Goal: Task Accomplishment & Management: Use online tool/utility

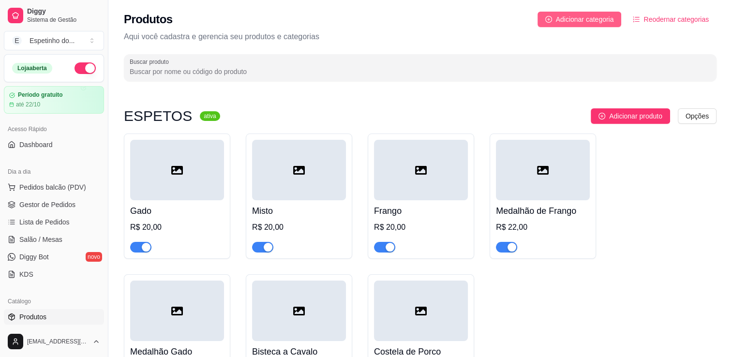
click at [581, 15] on span "Adicionar categoria" at bounding box center [585, 19] width 58 height 11
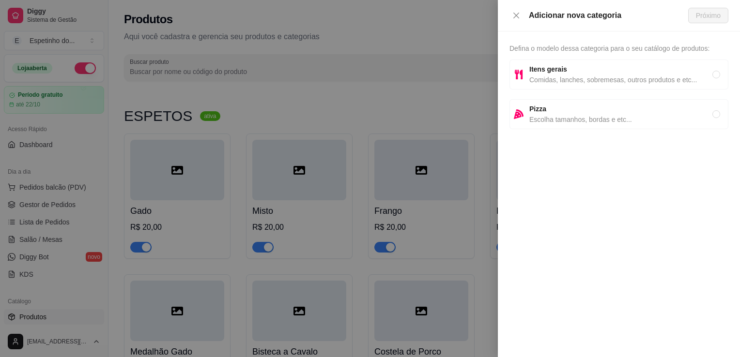
click at [558, 77] on span "Comidas, lanches, sobremesas, outros produtos e etc..." at bounding box center [620, 80] width 183 height 11
radio input "true"
click at [718, 17] on span "Próximo" at bounding box center [708, 15] width 25 height 11
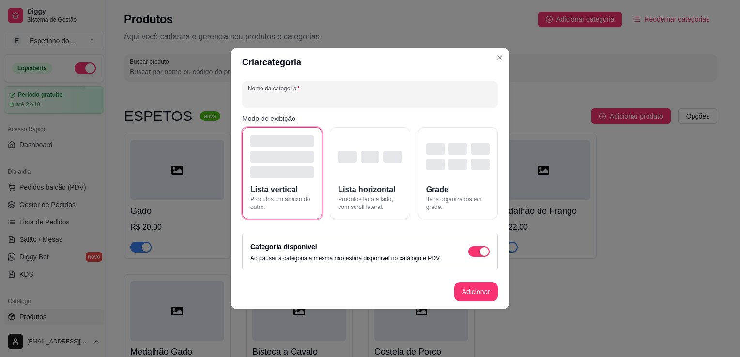
click at [315, 101] on input "Nome da categoria" at bounding box center [370, 98] width 244 height 10
type input "PORCÕES EXTRAS"
click at [483, 298] on button "Adicionar" at bounding box center [475, 292] width 43 height 19
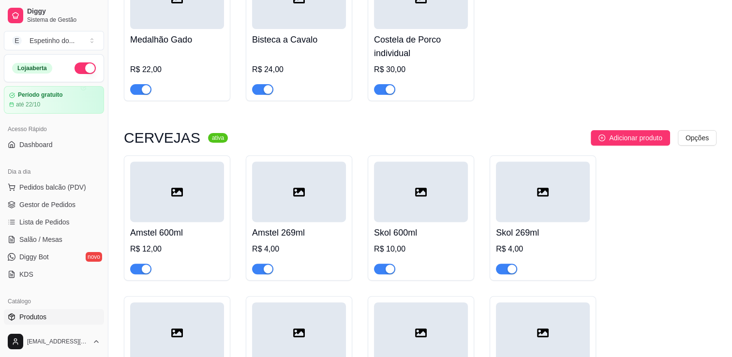
scroll to position [625, 0]
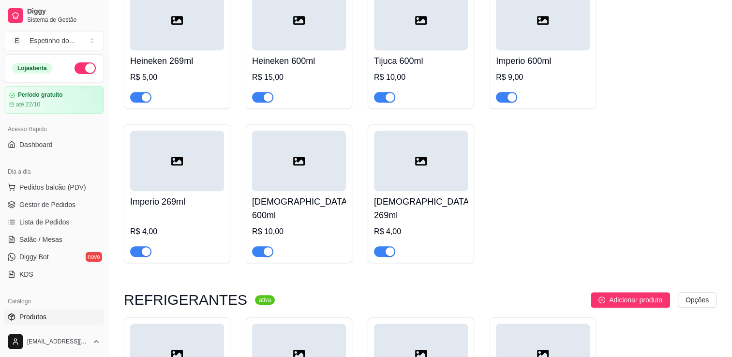
click at [732, 327] on div "ESPETOS ativa Adicionar produto Opções Gado R$ 20,00 Misto R$ 20,00 Frango R$ 2…" at bounding box center [420, 80] width 624 height 1236
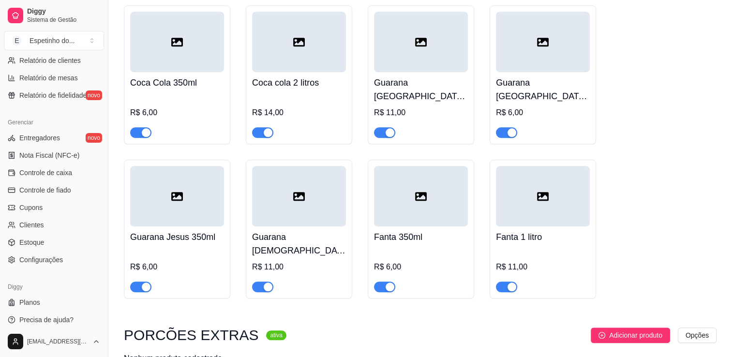
scroll to position [339, 0]
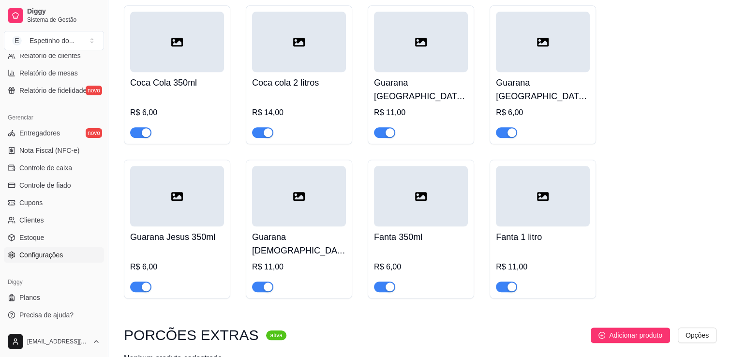
click at [48, 251] on span "Configurações" at bounding box center [41, 255] width 44 height 10
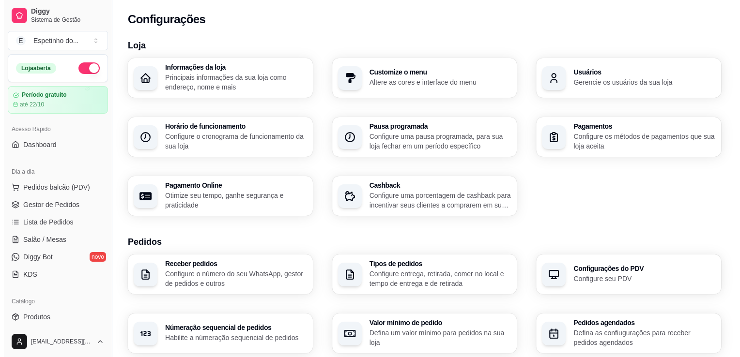
scroll to position [312, 0]
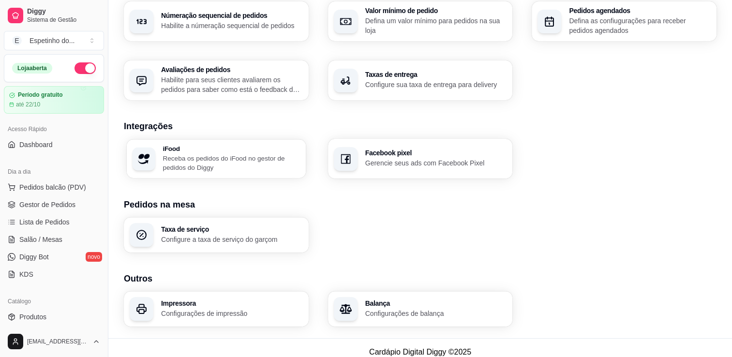
click at [234, 161] on p "Receba os pedidos do iFood no gestor de pedidos do Diggy" at bounding box center [231, 162] width 137 height 19
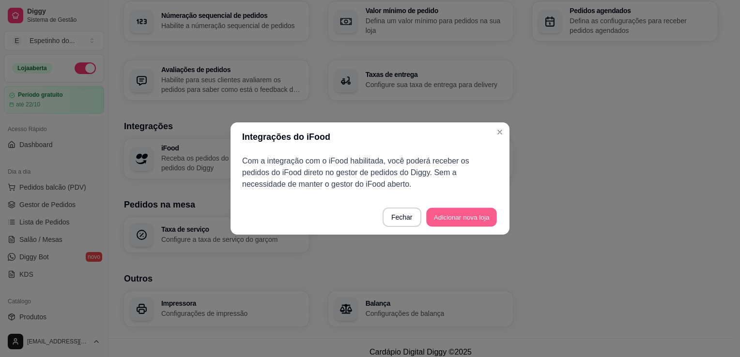
click at [479, 219] on button "Adicionar nova loja" at bounding box center [461, 217] width 71 height 19
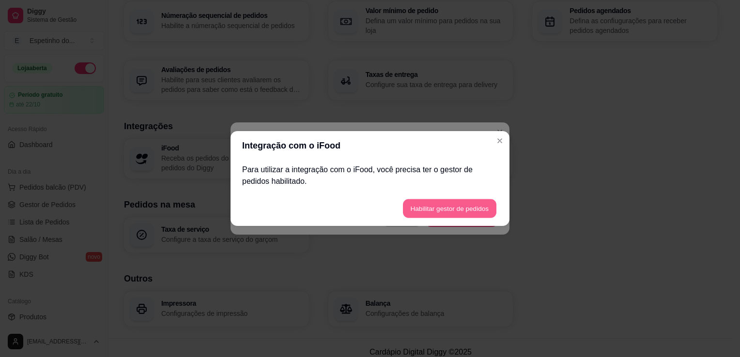
click at [470, 210] on button "Habilitar gestor de pedidos" at bounding box center [449, 208] width 93 height 19
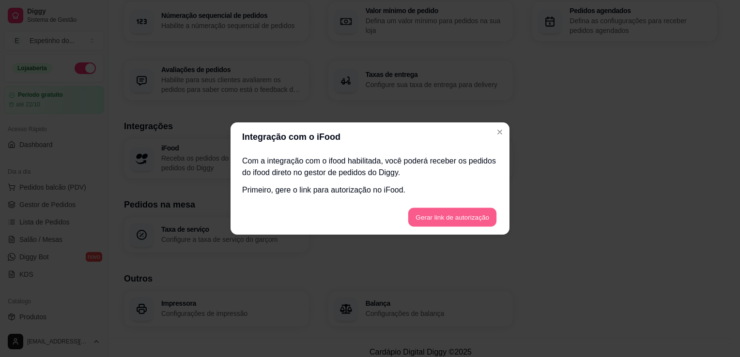
click at [476, 218] on button "Gerar link de autorização" at bounding box center [452, 217] width 89 height 19
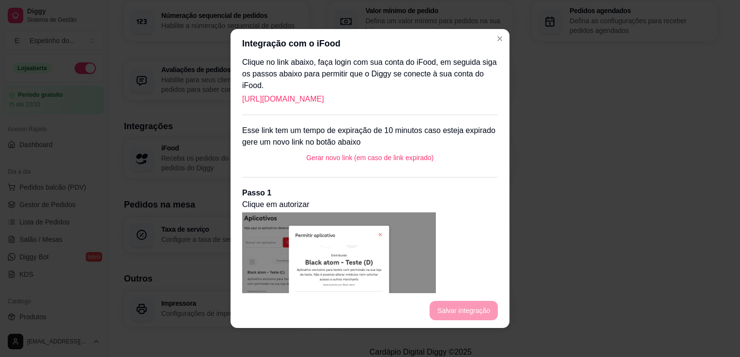
scroll to position [58, 0]
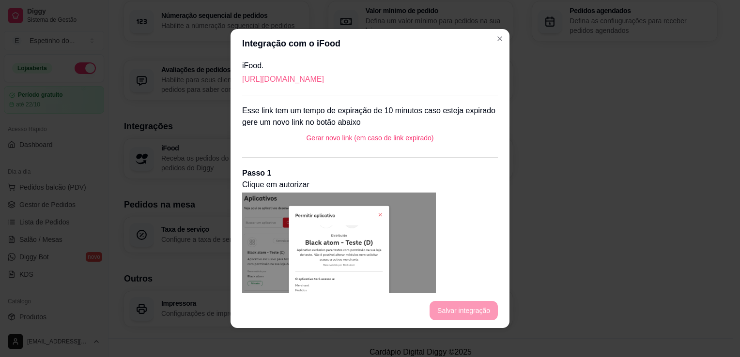
click at [324, 81] on link "https://portal.ifood.com.br/apps/code?c=ZJRF-KBRS" at bounding box center [283, 80] width 82 height 12
click at [349, 141] on button "Gerar novo link (em caso de link expirado)" at bounding box center [369, 137] width 143 height 19
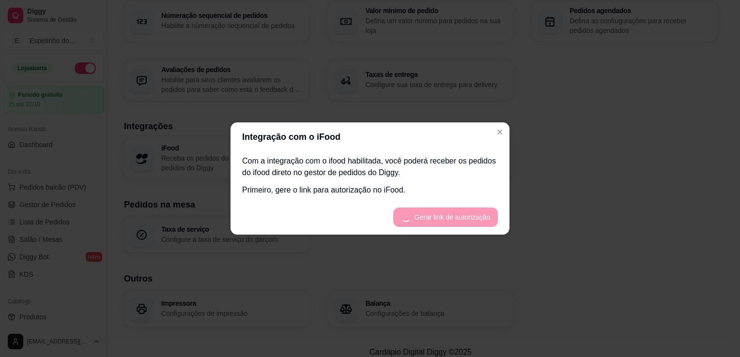
scroll to position [0, 0]
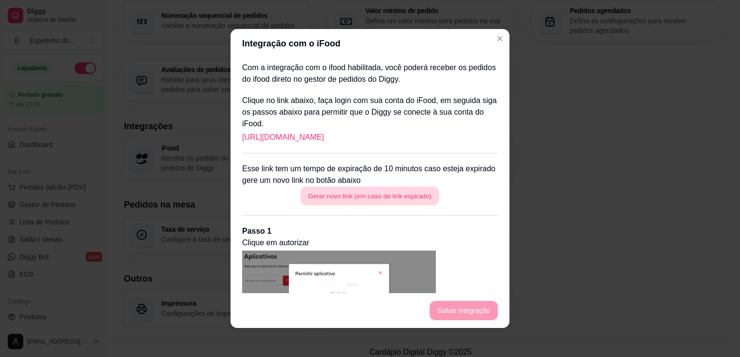
click at [399, 202] on button "Gerar novo link (em caso de link expirado)" at bounding box center [370, 196] width 138 height 19
click at [324, 135] on link "https://portal.ifood.com.br/apps/code?c=TBDB-MXHB" at bounding box center [283, 138] width 82 height 12
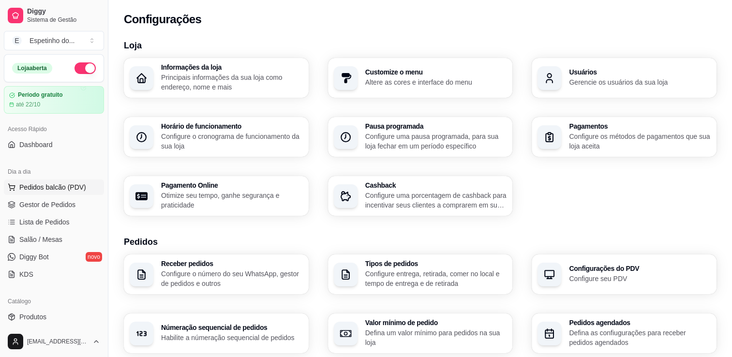
click at [50, 185] on span "Pedidos balcão (PDV)" at bounding box center [52, 187] width 67 height 10
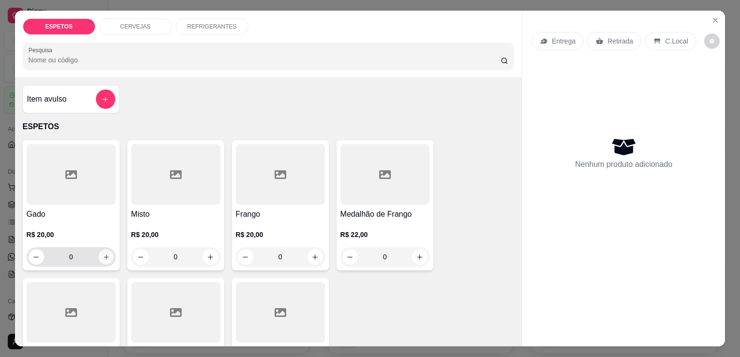
click at [106, 254] on icon "increase-product-quantity" at bounding box center [105, 257] width 7 height 7
type input "1"
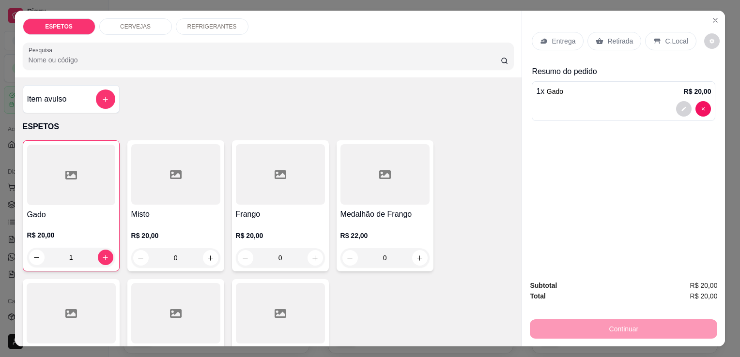
click at [669, 222] on div "Entrega Retirada C.Local Resumo do pedido 1 x Gado R$ 20,00" at bounding box center [623, 142] width 203 height 262
click at [683, 326] on div "Continuar" at bounding box center [623, 328] width 187 height 22
click at [711, 18] on icon "Close" at bounding box center [715, 20] width 8 height 8
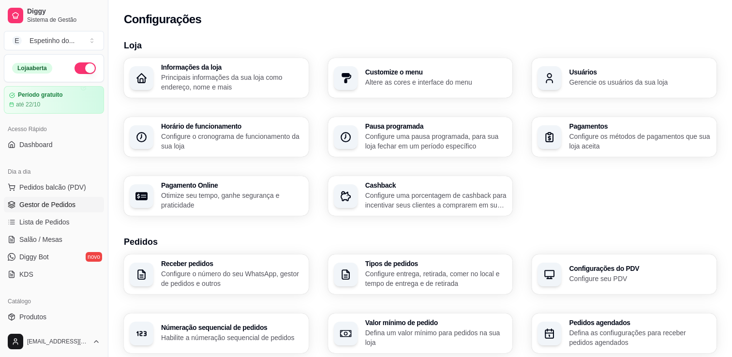
click at [46, 203] on span "Gestor de Pedidos" at bounding box center [47, 205] width 56 height 10
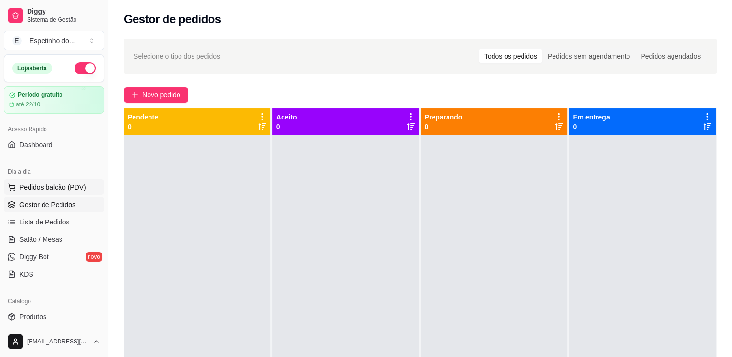
click at [55, 191] on span "Pedidos balcão (PDV)" at bounding box center [52, 187] width 67 height 10
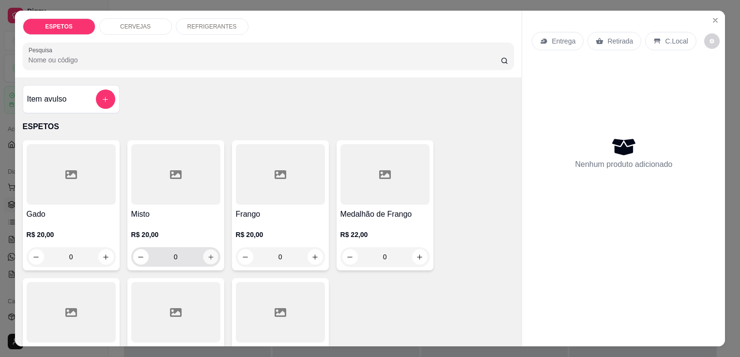
click at [207, 254] on icon "increase-product-quantity" at bounding box center [210, 257] width 7 height 7
type input "1"
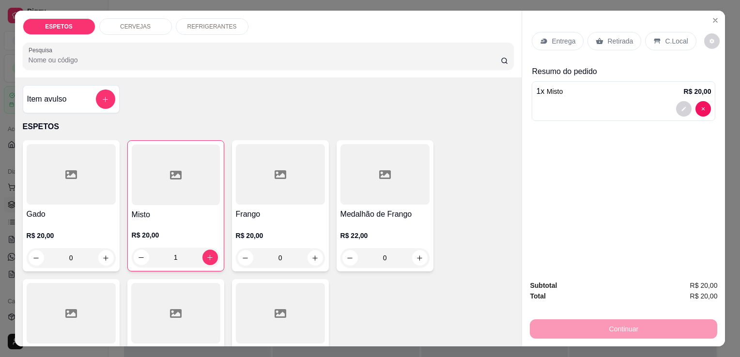
click at [626, 283] on div "Subtotal R$ 20,00" at bounding box center [623, 285] width 187 height 11
click at [624, 322] on div "Continuar" at bounding box center [623, 328] width 187 height 22
click at [681, 107] on icon "decrease-product-quantity" at bounding box center [683, 109] width 4 height 4
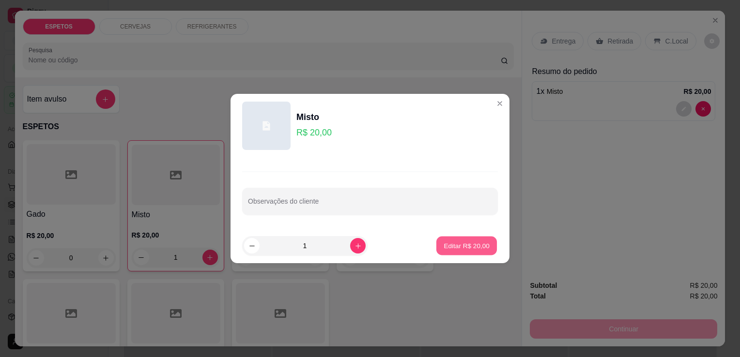
click at [467, 250] on p "Editar R$ 20,00" at bounding box center [465, 245] width 45 height 9
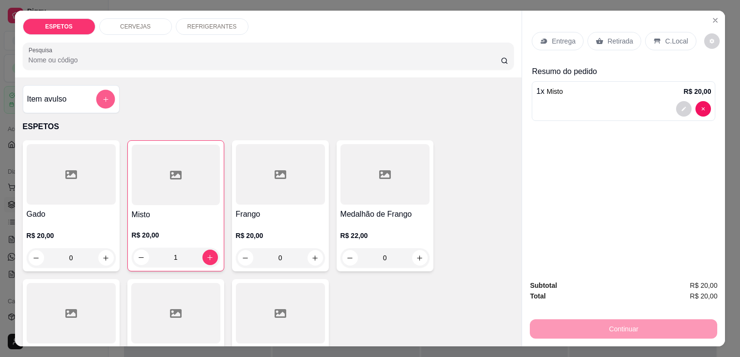
click at [97, 96] on button "add-separate-item" at bounding box center [105, 99] width 19 height 19
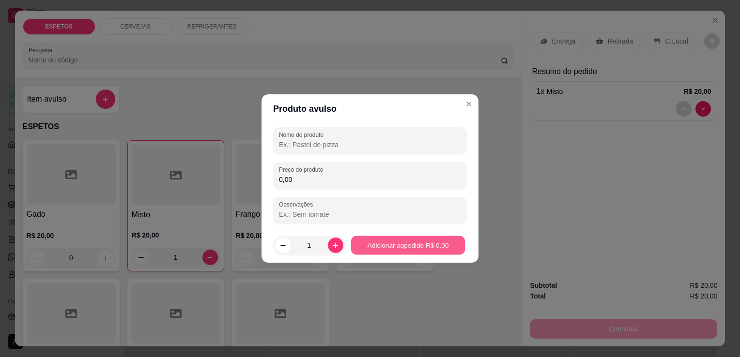
click at [400, 247] on button "Adicionar ao pedido R$ 0,00" at bounding box center [407, 245] width 114 height 19
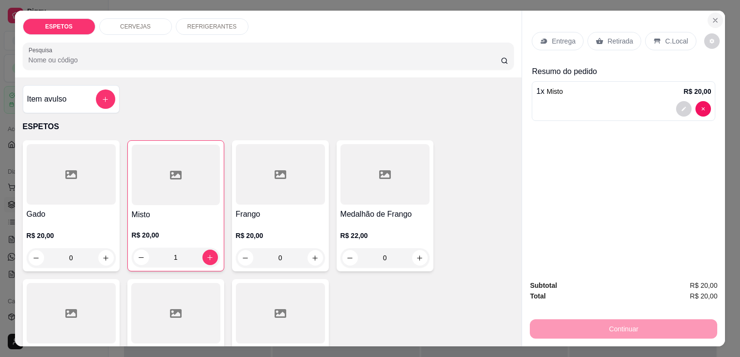
click at [711, 16] on icon "Close" at bounding box center [715, 20] width 8 height 8
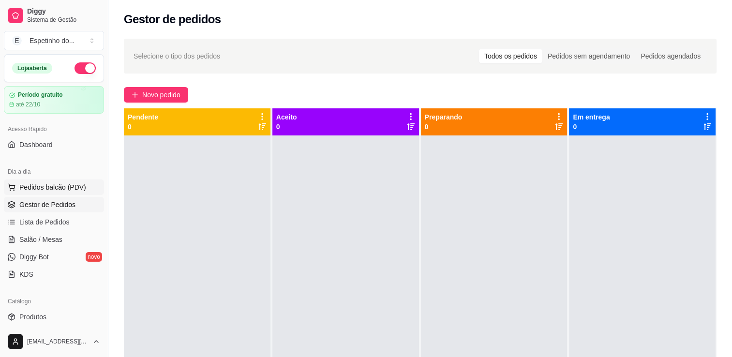
click at [55, 192] on button "Pedidos balcão (PDV)" at bounding box center [54, 187] width 100 height 15
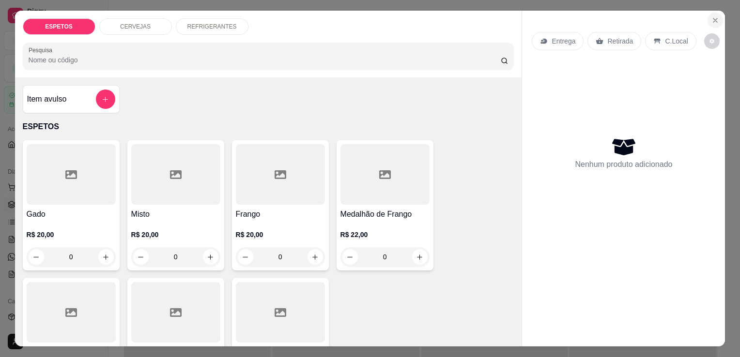
click at [712, 18] on icon "Close" at bounding box center [715, 20] width 8 height 8
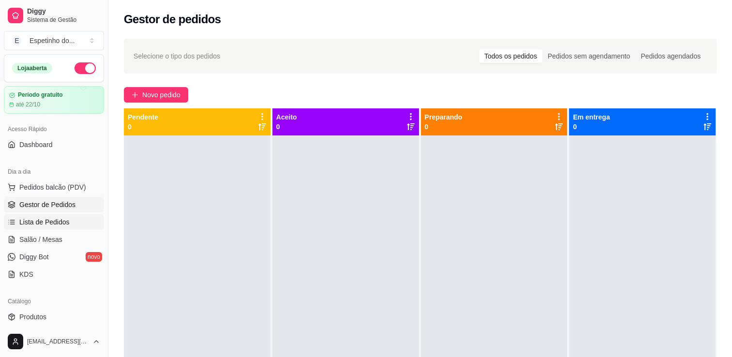
click at [40, 220] on span "Lista de Pedidos" at bounding box center [44, 222] width 50 height 10
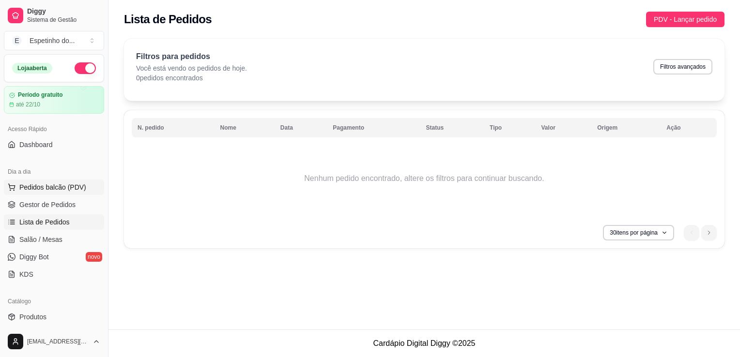
click at [70, 187] on span "Pedidos balcão (PDV)" at bounding box center [52, 187] width 67 height 10
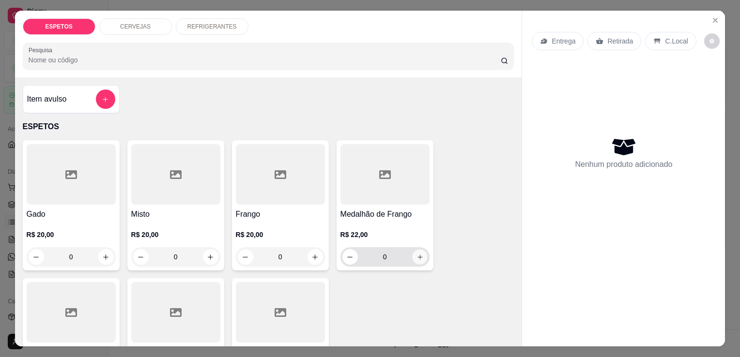
click at [416, 254] on icon "increase-product-quantity" at bounding box center [419, 257] width 7 height 7
type input "1"
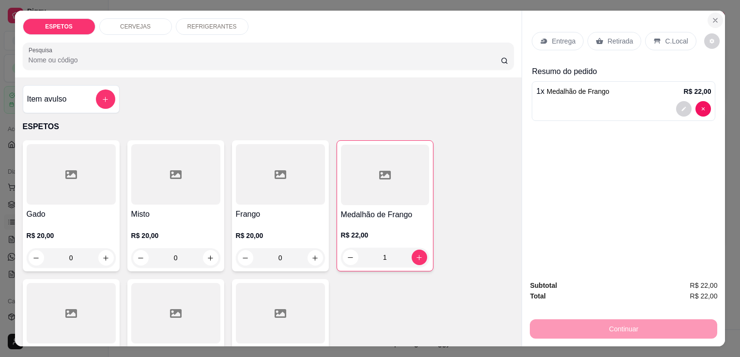
click at [711, 16] on icon "Close" at bounding box center [715, 20] width 8 height 8
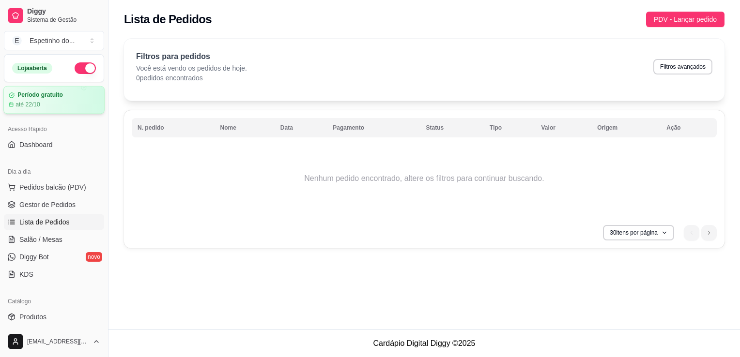
click at [54, 105] on div "até 22/10" at bounding box center [54, 105] width 91 height 8
click at [54, 96] on article "Período gratuito" at bounding box center [39, 94] width 45 height 7
click at [50, 207] on span "Gestor de Pedidos" at bounding box center [47, 205] width 56 height 10
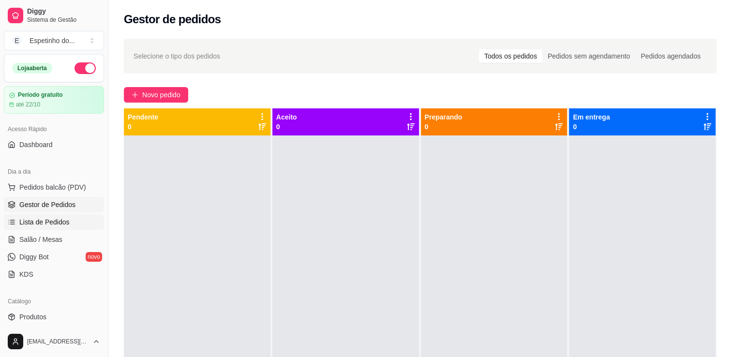
click at [63, 222] on span "Lista de Pedidos" at bounding box center [44, 222] width 50 height 10
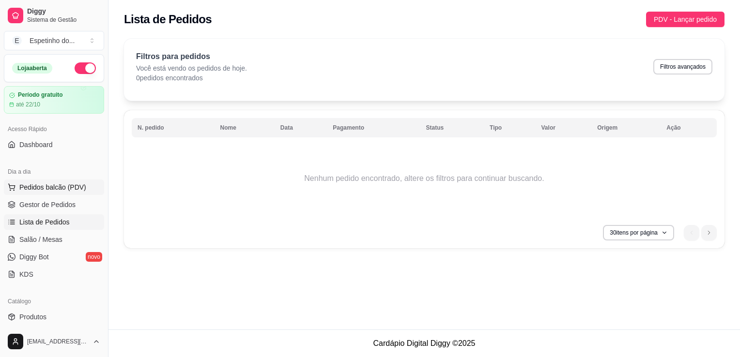
click at [59, 186] on span "Pedidos balcão (PDV)" at bounding box center [52, 187] width 67 height 10
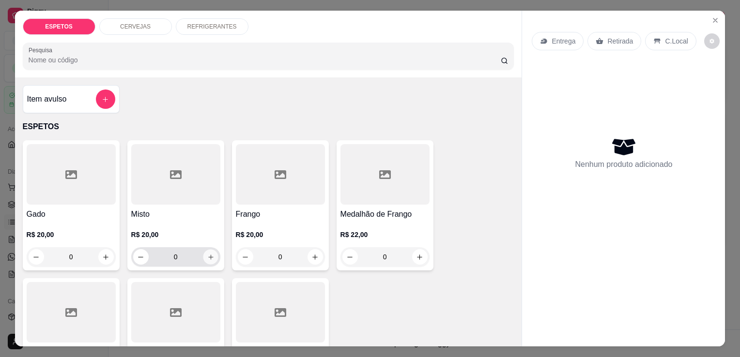
click at [207, 255] on icon "increase-product-quantity" at bounding box center [210, 257] width 7 height 7
type input "1"
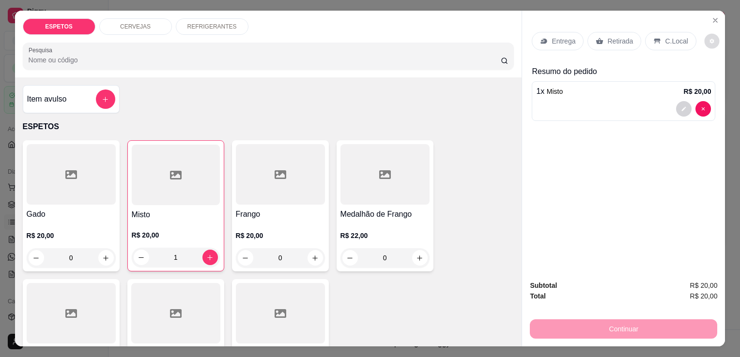
click at [709, 40] on icon "decrease-product-quantity" at bounding box center [712, 41] width 6 height 6
click at [489, 164] on div "Gado R$ 20,00 0 Misto R$ 20,00 1 Frango R$ 20,00 0 Medalhão de Frango R$ 22,00 …" at bounding box center [268, 280] width 491 height 281
click at [30, 159] on div at bounding box center [71, 174] width 89 height 61
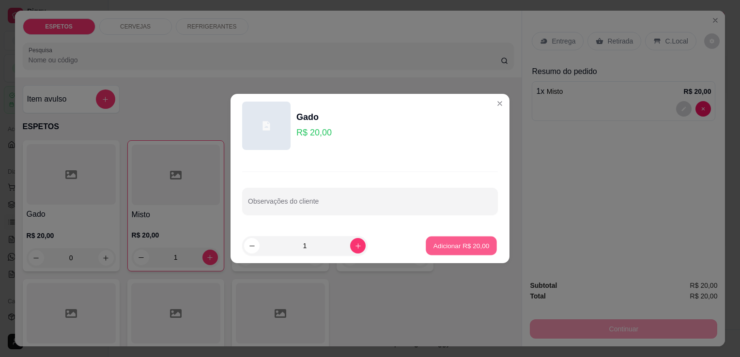
click at [470, 245] on p "Adicionar R$ 20,00" at bounding box center [461, 245] width 56 height 9
type input "1"
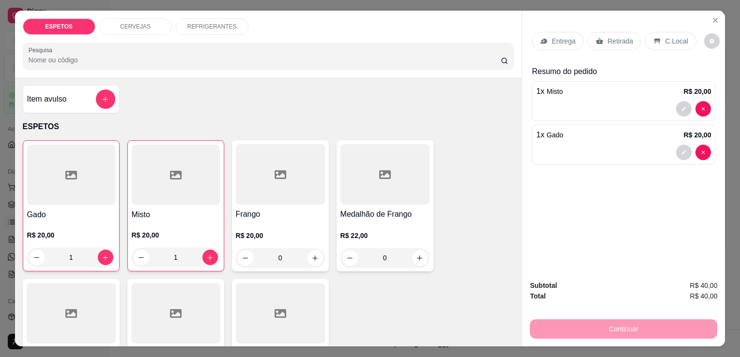
click at [604, 331] on div "Continuar" at bounding box center [623, 328] width 187 height 22
drag, startPoint x: 604, startPoint y: 331, endPoint x: 664, endPoint y: 106, distance: 233.1
click at [664, 106] on div "Entrega Retirada C.Local Resumo do pedido 1 x Misto R$ 20,00 1 x Gado R$ 20,00 …" at bounding box center [622, 179] width 203 height 336
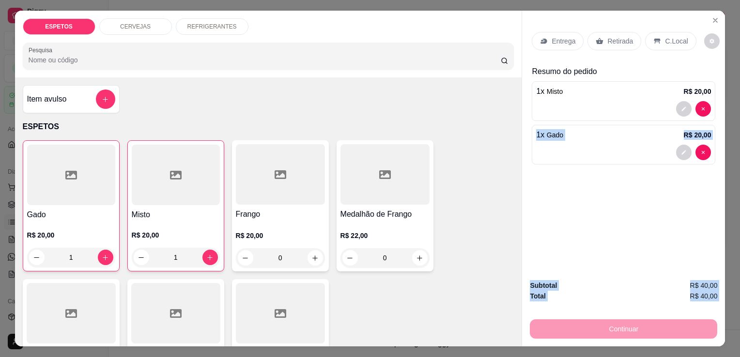
click at [711, 18] on icon "Close" at bounding box center [715, 20] width 8 height 8
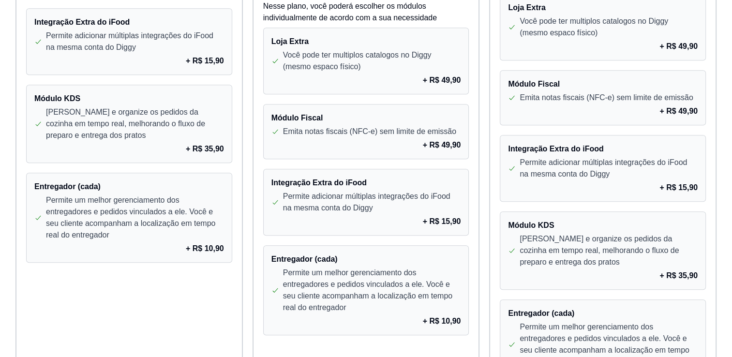
scroll to position [670, 0]
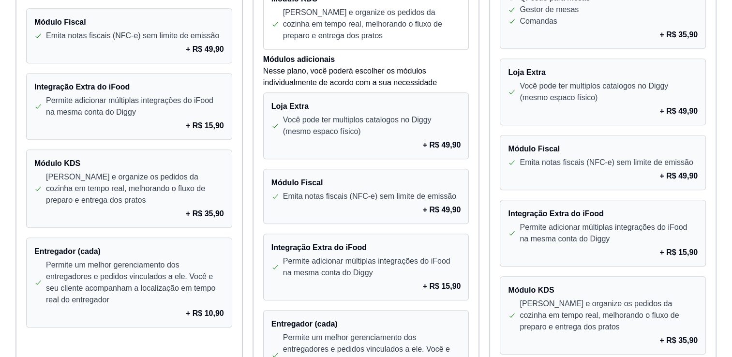
click at [227, 105] on div "Integração Extra do iFood Permite adicionar múltiplas integrações do iFood na m…" at bounding box center [129, 106] width 206 height 67
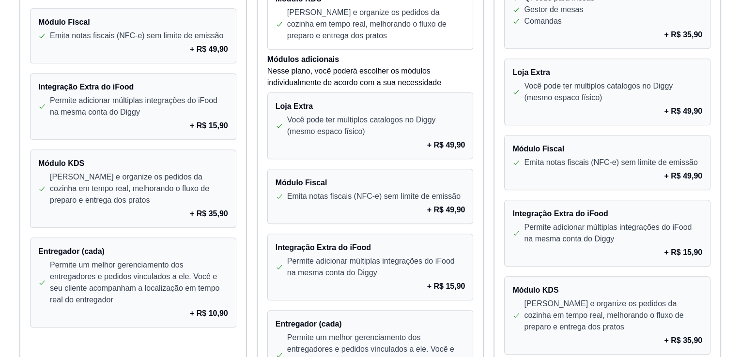
scroll to position [851, 0]
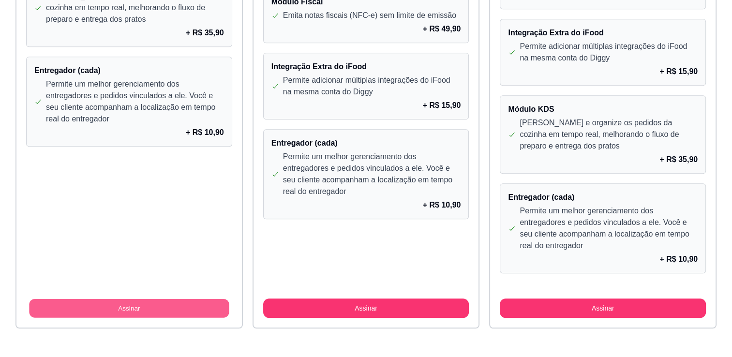
click at [194, 305] on button "Assinar" at bounding box center [129, 308] width 200 height 19
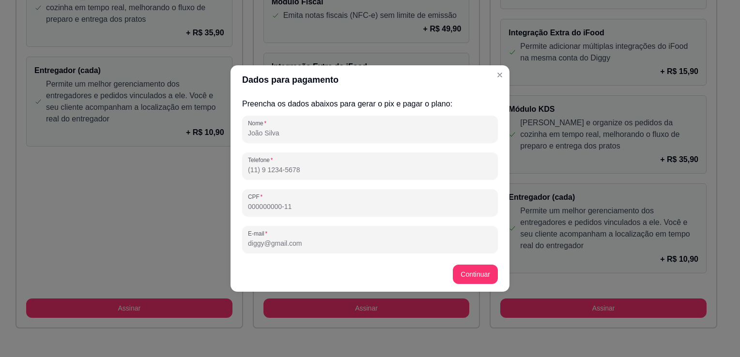
click at [298, 135] on input "Nome" at bounding box center [370, 133] width 244 height 10
type input "W"
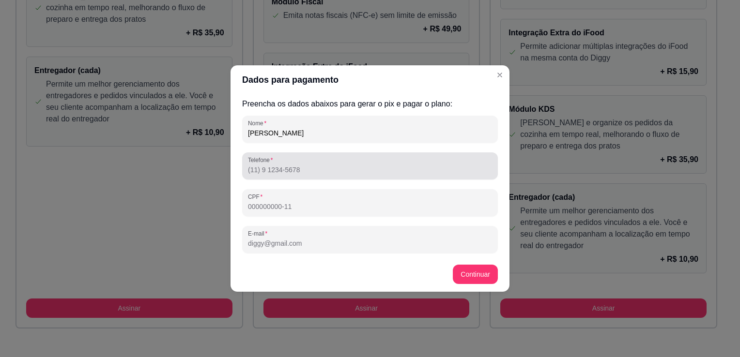
type input "WILLIAM RAMOS"
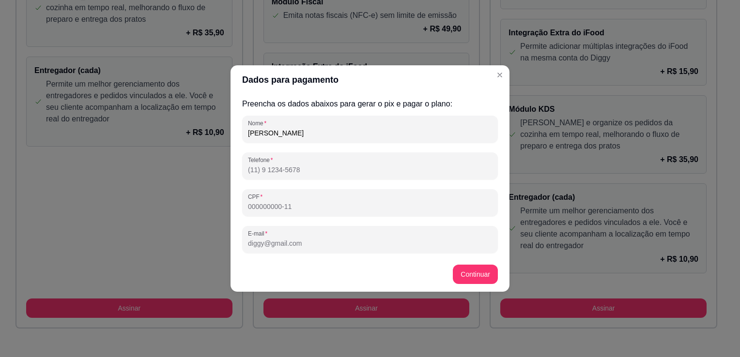
click at [316, 172] on input "Telefone" at bounding box center [370, 170] width 244 height 10
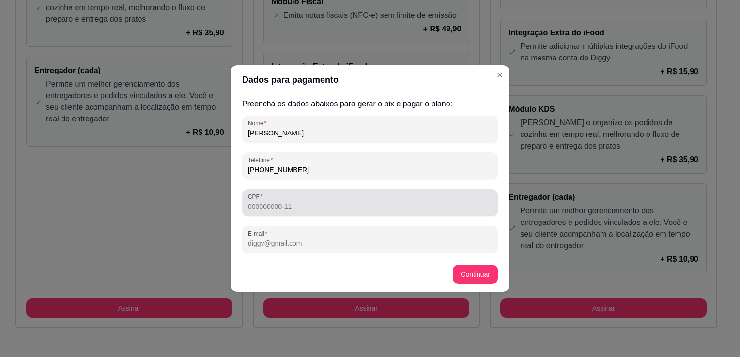
type input "(99) 9 8528-7204"
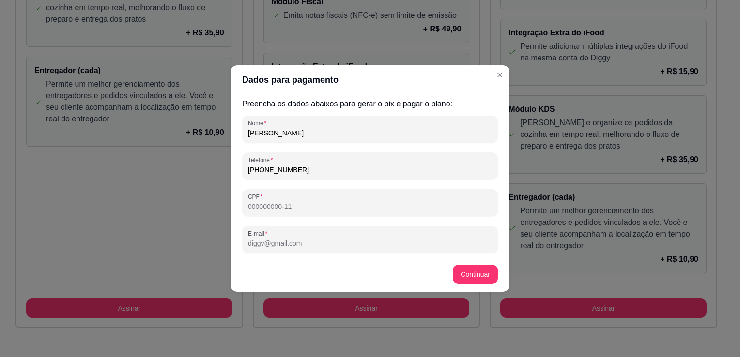
click at [287, 207] on input "CPF" at bounding box center [370, 207] width 244 height 10
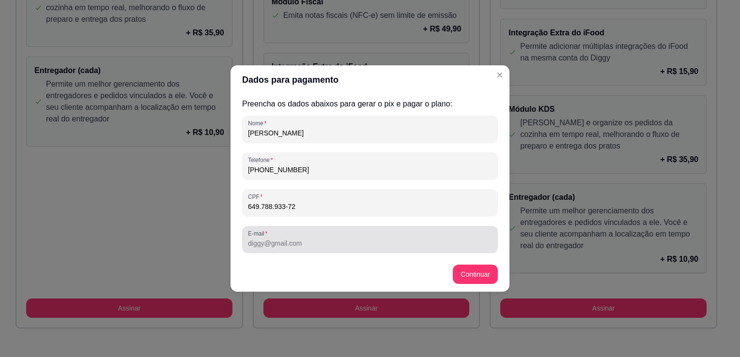
type input "649.788.933-72"
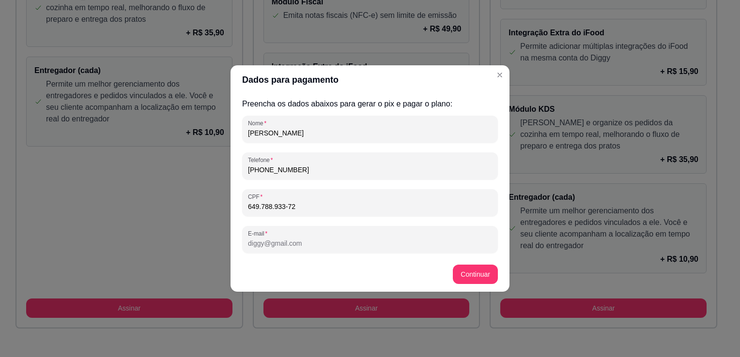
click at [287, 247] on input "E-mail" at bounding box center [370, 244] width 244 height 10
click at [303, 245] on input "williamramoswr@084gmail.com" at bounding box center [370, 244] width 244 height 10
click at [302, 244] on input "williamramoswr@084gmail.com" at bounding box center [370, 244] width 244 height 10
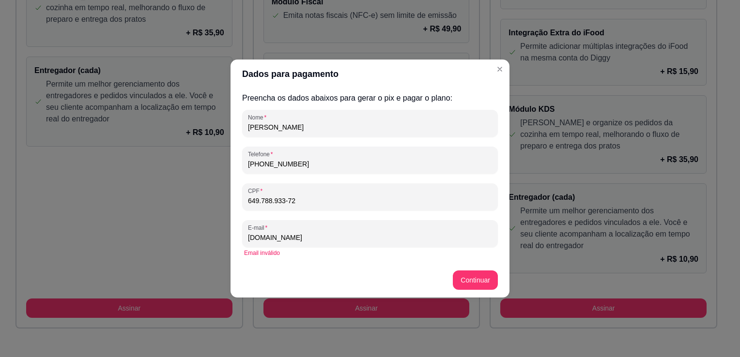
click at [304, 238] on input "williamramoswr084gmail.com" at bounding box center [370, 238] width 244 height 10
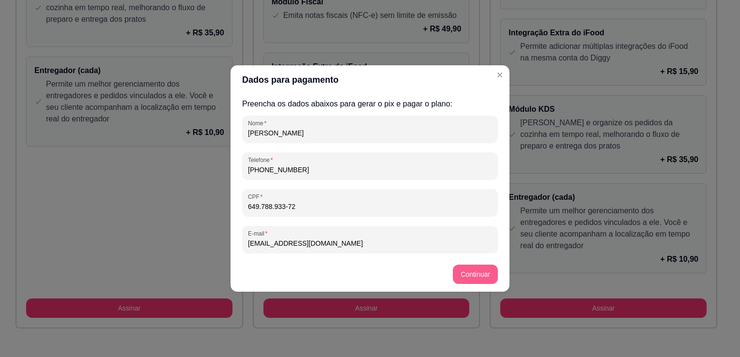
type input "williamramoswr084@gmail.com"
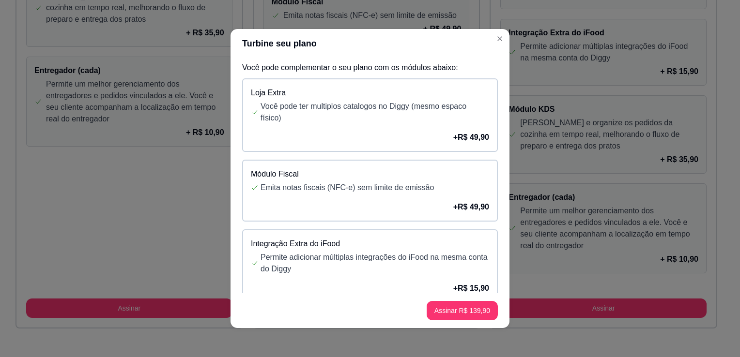
scroll to position [194, 0]
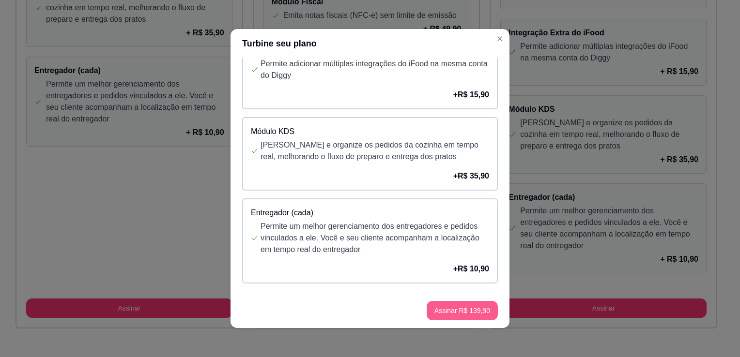
click at [461, 309] on button "Assinar R$ 139,90" at bounding box center [461, 310] width 71 height 19
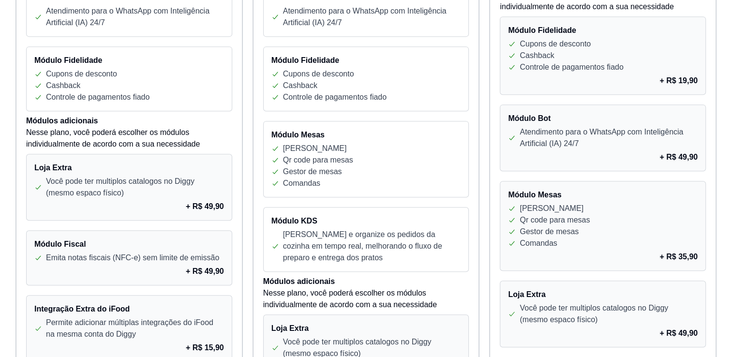
scroll to position [227, 0]
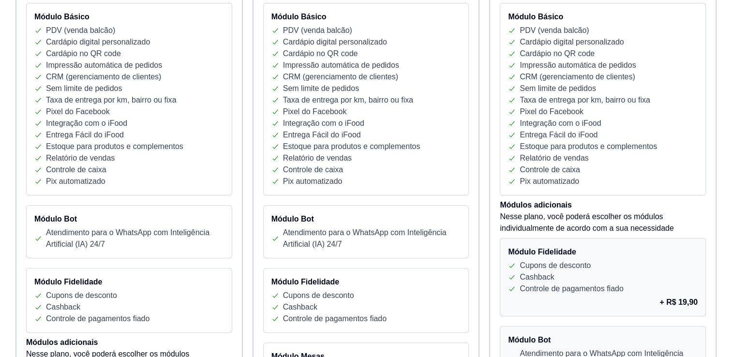
drag, startPoint x: 731, startPoint y: 44, endPoint x: 740, endPoint y: 46, distance: 8.6
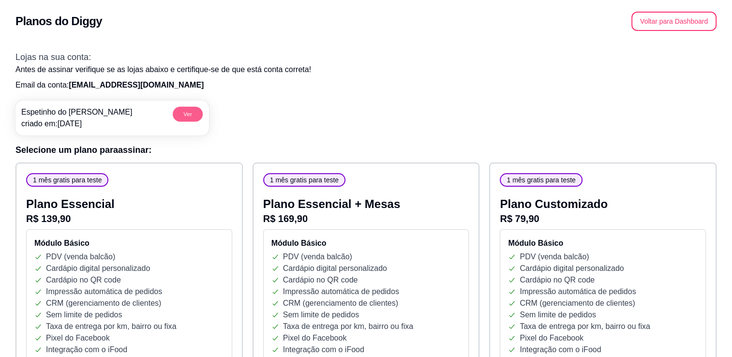
click at [191, 119] on button "Ver" at bounding box center [188, 113] width 30 height 15
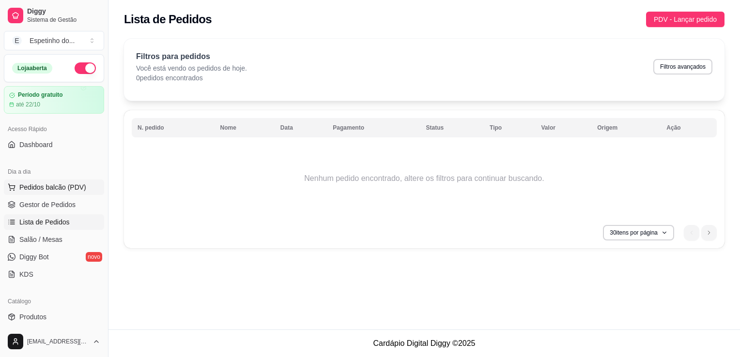
click at [42, 187] on span "Pedidos balcão (PDV)" at bounding box center [52, 187] width 67 height 10
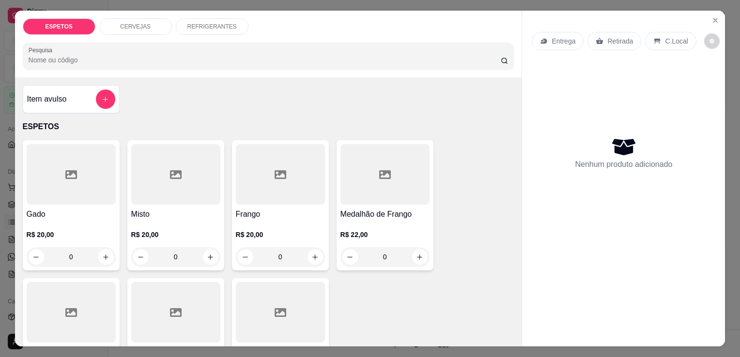
click at [83, 189] on div at bounding box center [71, 174] width 89 height 61
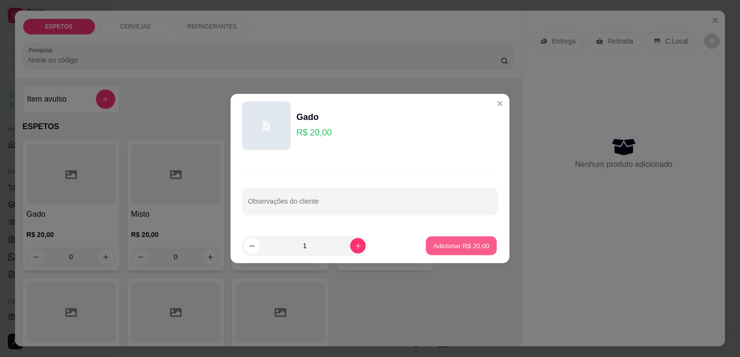
click at [455, 242] on p "Adicionar R$ 20,00" at bounding box center [461, 245] width 56 height 9
type input "1"
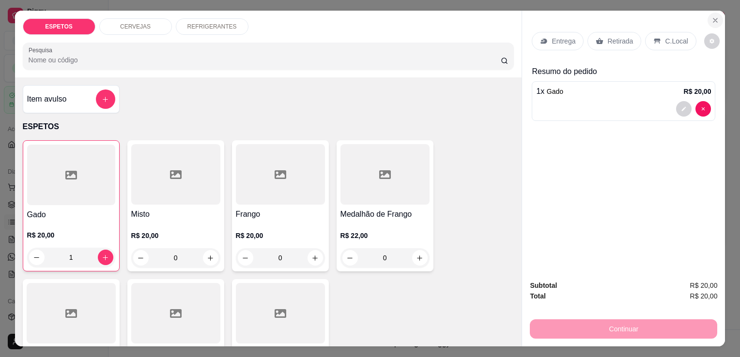
click at [711, 16] on icon "Close" at bounding box center [715, 20] width 8 height 8
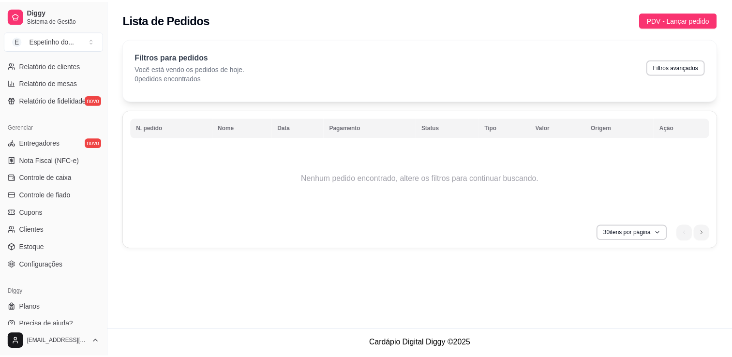
scroll to position [339, 0]
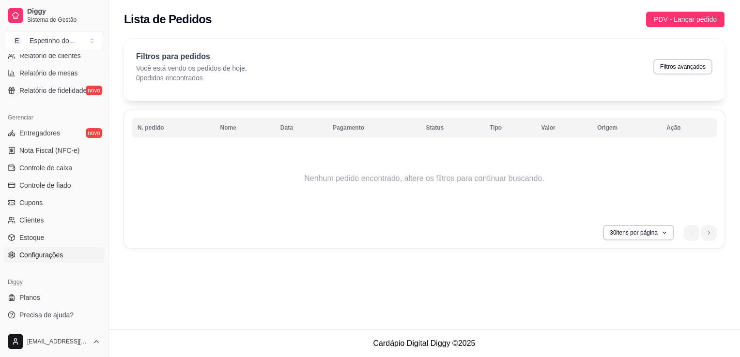
click at [34, 253] on span "Configurações" at bounding box center [41, 255] width 44 height 10
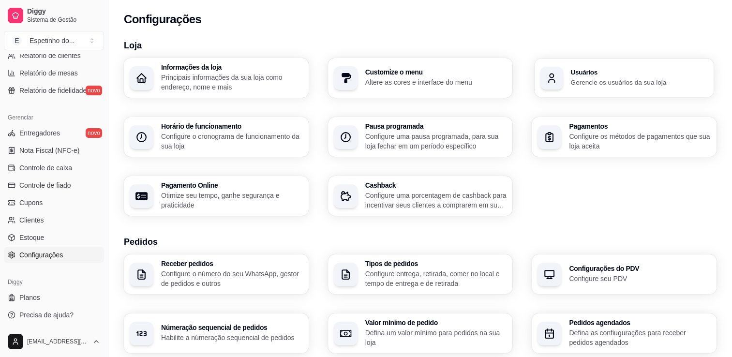
click at [631, 83] on p "Gerencie os usuários da sua loja" at bounding box center [639, 81] width 137 height 9
click at [461, 30] on div "Configurações" at bounding box center [420, 16] width 624 height 33
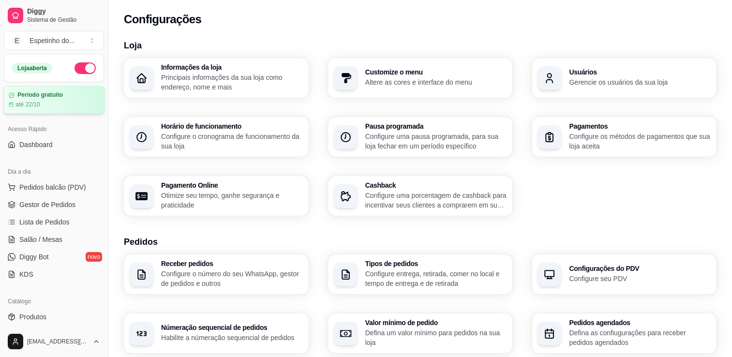
click at [54, 98] on article "Período gratuito" at bounding box center [39, 94] width 45 height 7
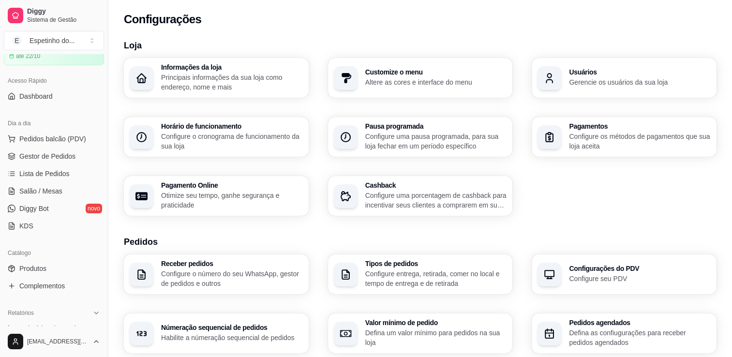
scroll to position [58, 0]
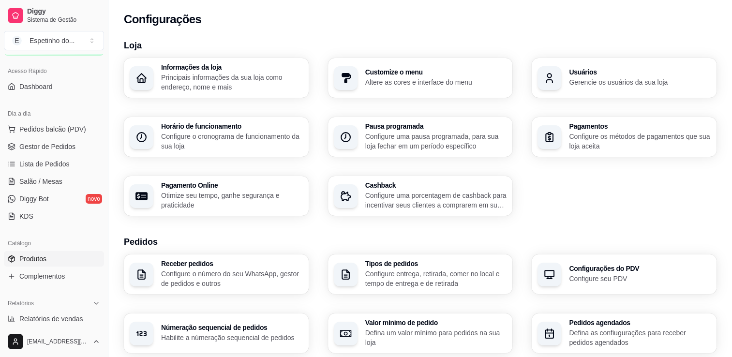
click at [39, 257] on span "Produtos" at bounding box center [32, 259] width 27 height 10
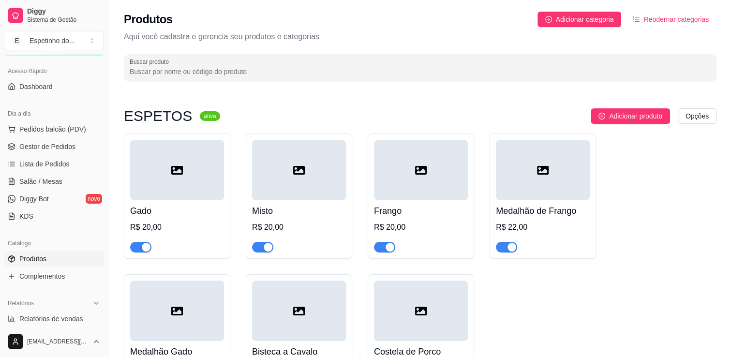
click at [208, 189] on div at bounding box center [177, 170] width 94 height 61
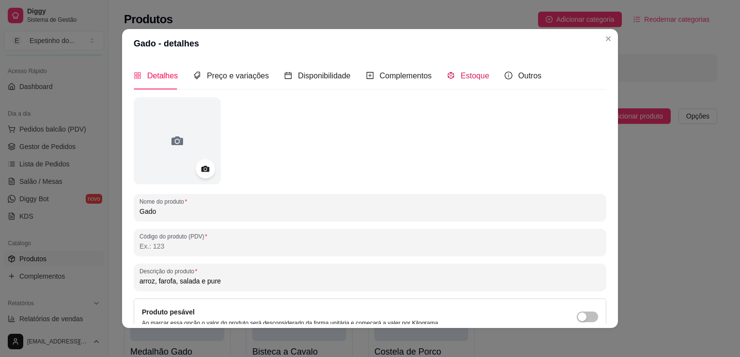
click at [476, 77] on span "Estoque" at bounding box center [474, 76] width 29 height 8
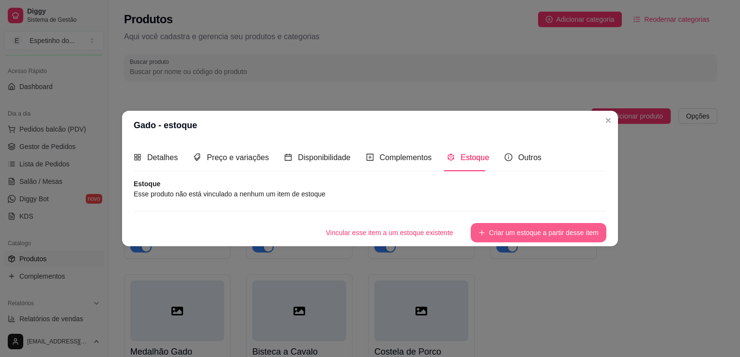
click at [515, 234] on button "Criar um estoque a partir desse item" at bounding box center [538, 232] width 136 height 19
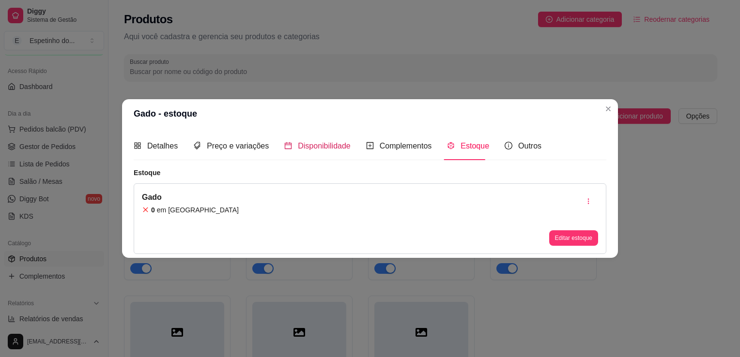
click at [321, 148] on span "Disponibilidade" at bounding box center [324, 146] width 53 height 8
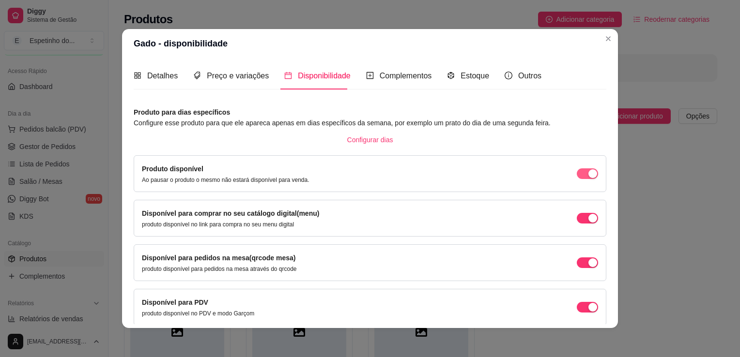
click at [588, 173] on div "button" at bounding box center [592, 173] width 9 height 9
click at [588, 220] on div "button" at bounding box center [592, 218] width 9 height 9
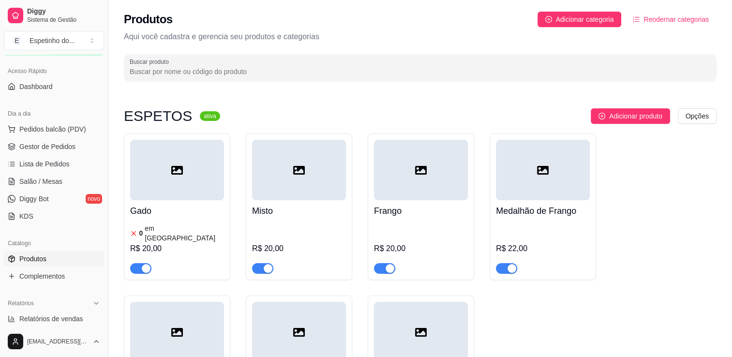
click at [196, 223] on div "0 em estoque R$ 20,00" at bounding box center [177, 248] width 94 height 52
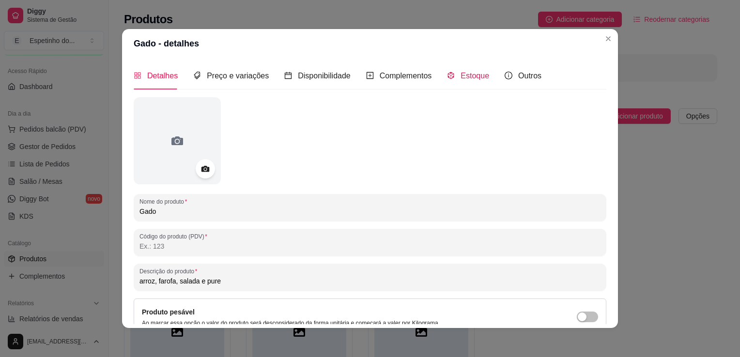
click at [460, 76] on span "Estoque" at bounding box center [474, 76] width 29 height 8
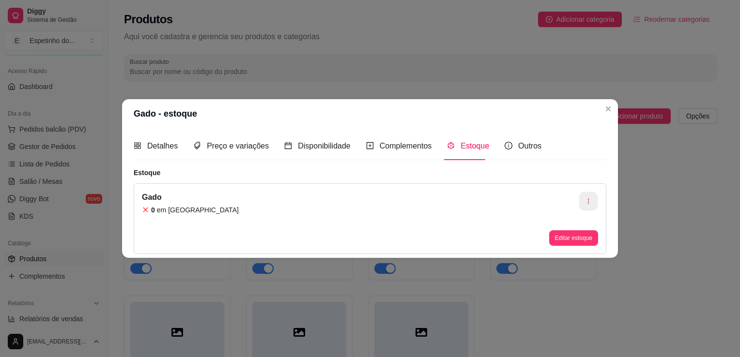
click at [585, 202] on icon "button" at bounding box center [588, 201] width 7 height 7
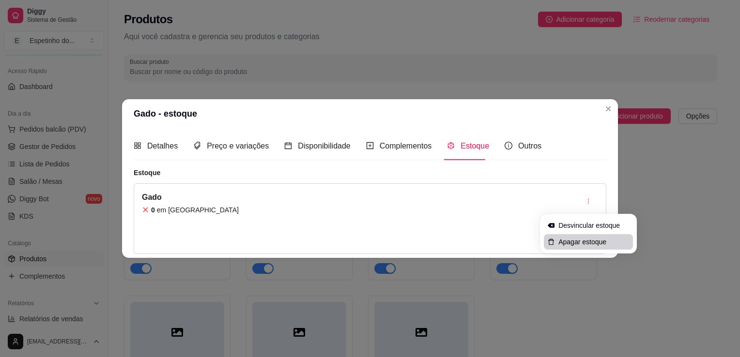
click at [581, 242] on span "Apagar estoque" at bounding box center [593, 242] width 71 height 10
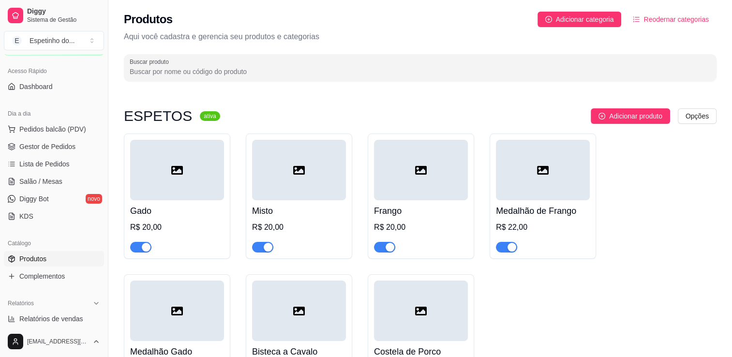
click at [152, 223] on div "R$ 20,00" at bounding box center [177, 228] width 94 height 12
click at [58, 146] on span "Gestor de Pedidos" at bounding box center [47, 147] width 56 height 10
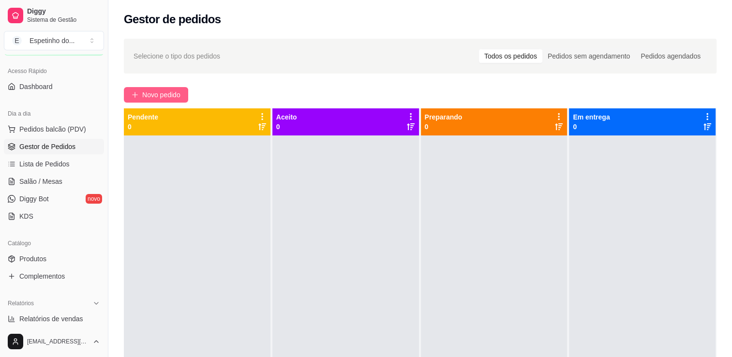
click at [153, 92] on span "Novo pedido" at bounding box center [161, 95] width 38 height 11
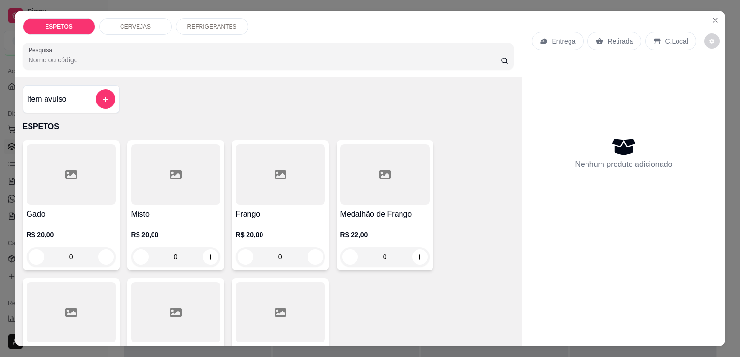
click at [92, 209] on h4 "Gado" at bounding box center [71, 215] width 89 height 12
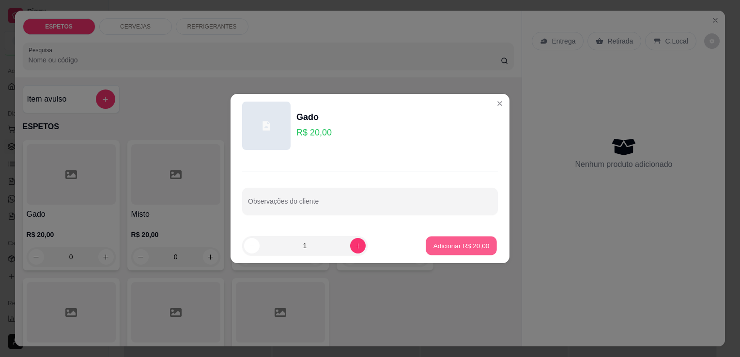
click at [441, 243] on p "Adicionar R$ 20,00" at bounding box center [461, 245] width 56 height 9
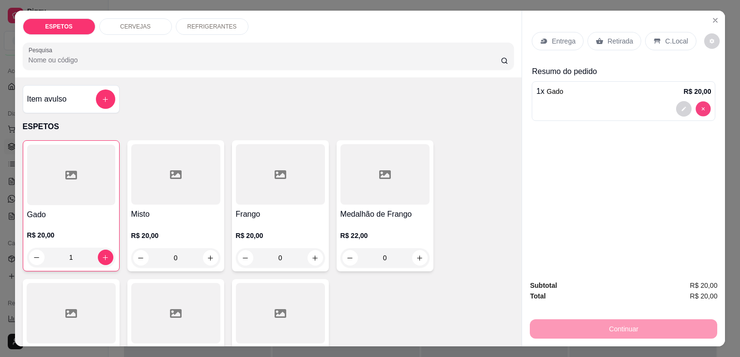
type input "0"
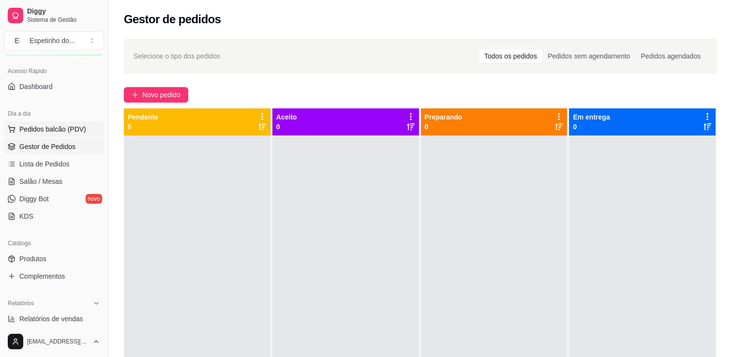
click at [58, 132] on span "Pedidos balcão (PDV)" at bounding box center [52, 129] width 67 height 10
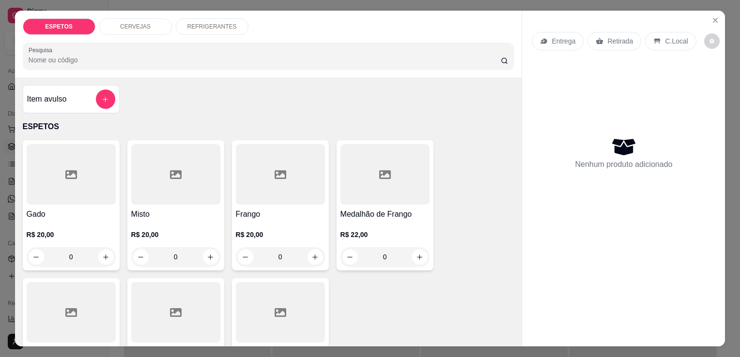
click at [161, 225] on div "R$ 20,00 0" at bounding box center [175, 243] width 89 height 46
click at [711, 16] on icon "Close" at bounding box center [715, 20] width 8 height 8
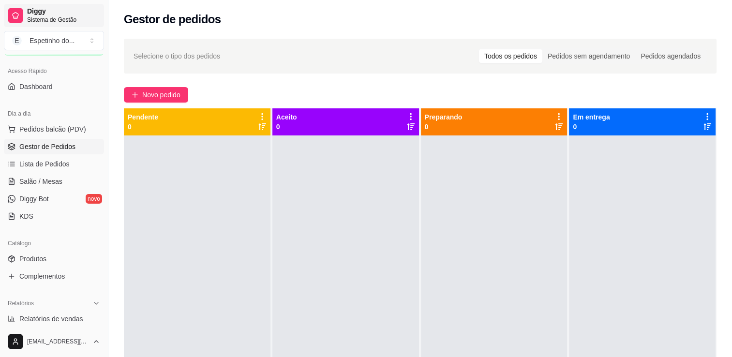
click at [44, 16] on span "Sistema de Gestão" at bounding box center [63, 20] width 73 height 8
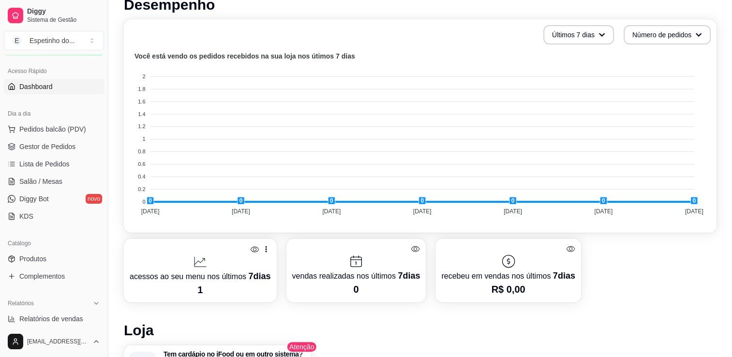
scroll to position [290, 0]
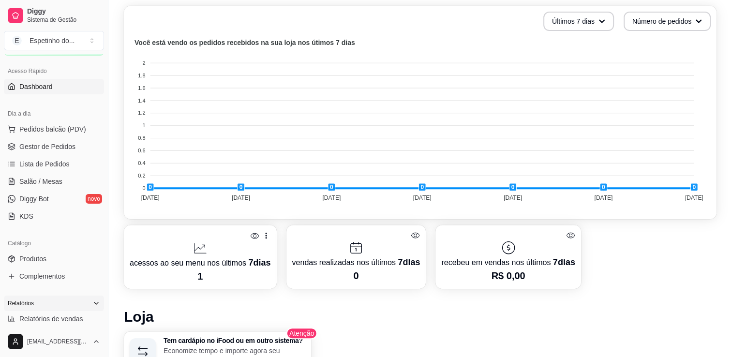
click at [94, 303] on icon at bounding box center [96, 304] width 4 height 2
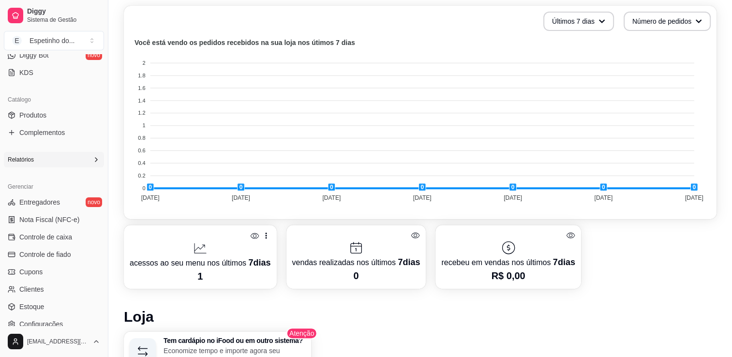
scroll to position [213, 0]
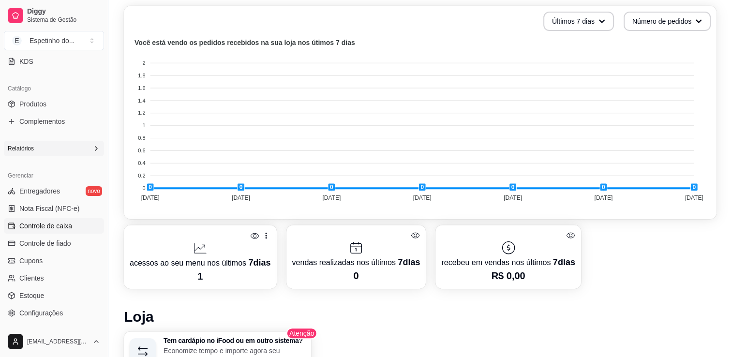
click at [52, 228] on span "Controle de caixa" at bounding box center [45, 226] width 53 height 10
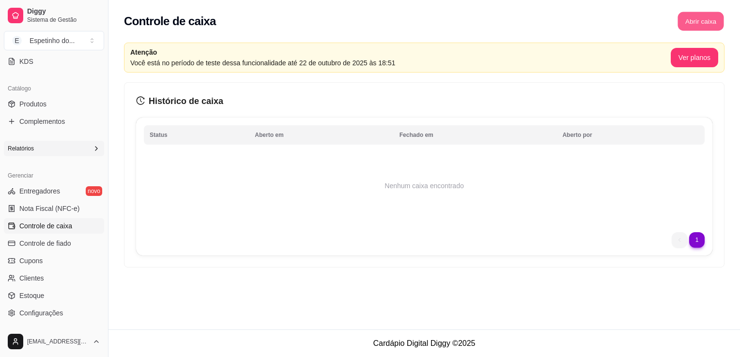
click at [701, 24] on button "Abrir caixa" at bounding box center [700, 21] width 46 height 19
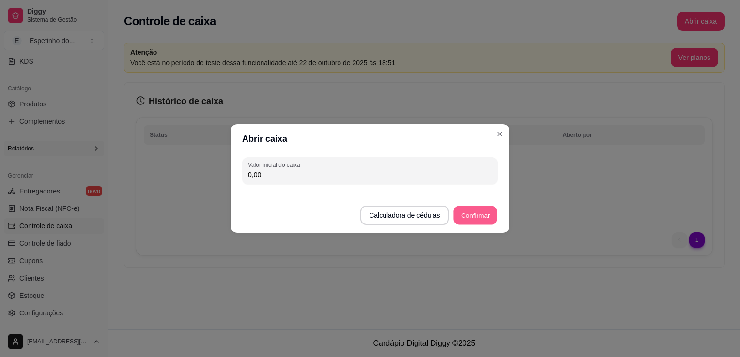
click at [474, 217] on button "Confirmar" at bounding box center [475, 215] width 44 height 19
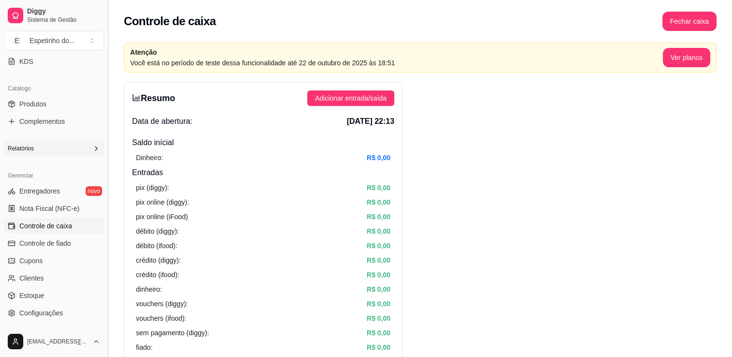
click at [105, 76] on button "Toggle Sidebar" at bounding box center [108, 178] width 8 height 357
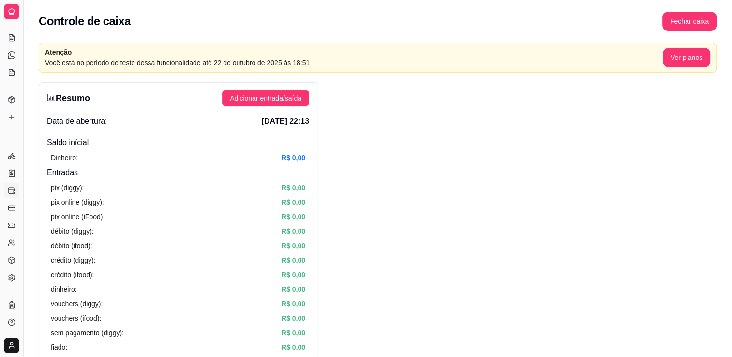
scroll to position [76, 0]
drag, startPoint x: 22, startPoint y: 120, endPoint x: 192, endPoint y: 111, distance: 170.1
click at [8, 37] on icon at bounding box center [12, 38] width 8 height 8
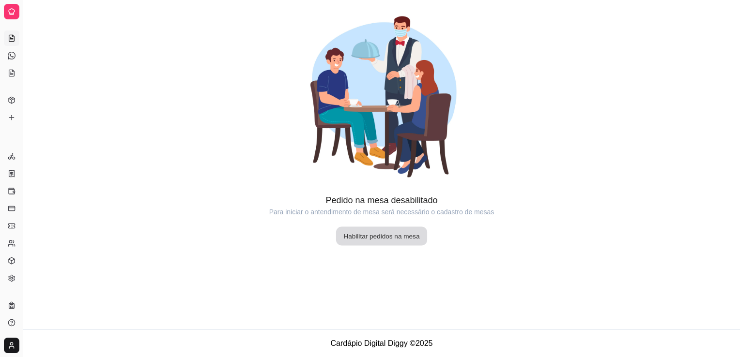
click at [388, 239] on button "Habilitar pedidos na mesa" at bounding box center [381, 236] width 91 height 19
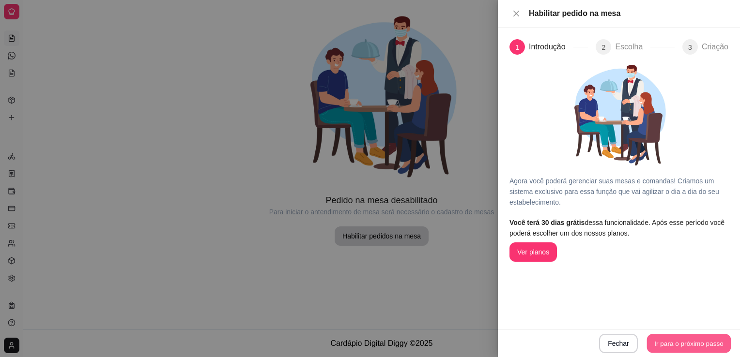
click at [673, 344] on button "Ir para o próximo passo" at bounding box center [689, 343] width 84 height 19
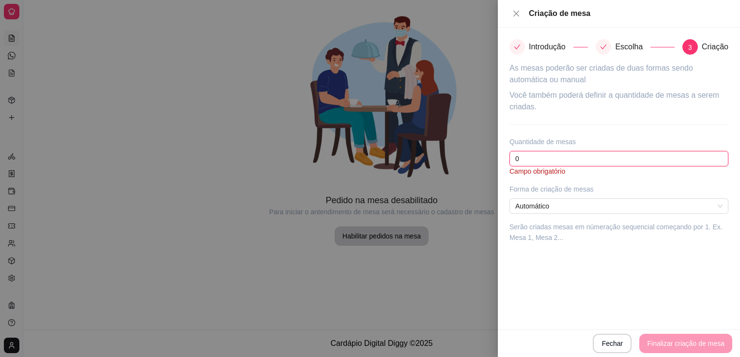
click at [596, 158] on input "0" at bounding box center [618, 158] width 219 height 15
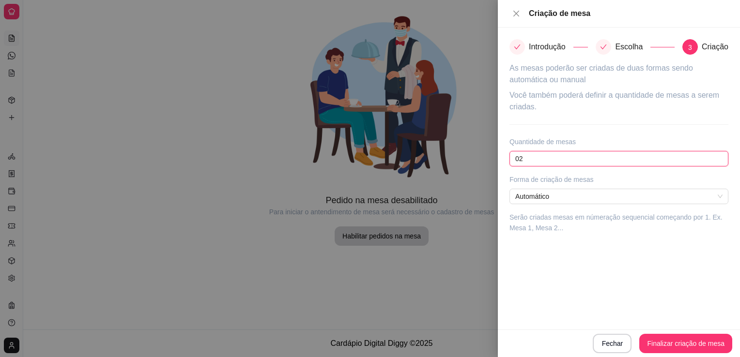
type input "0"
type input "22"
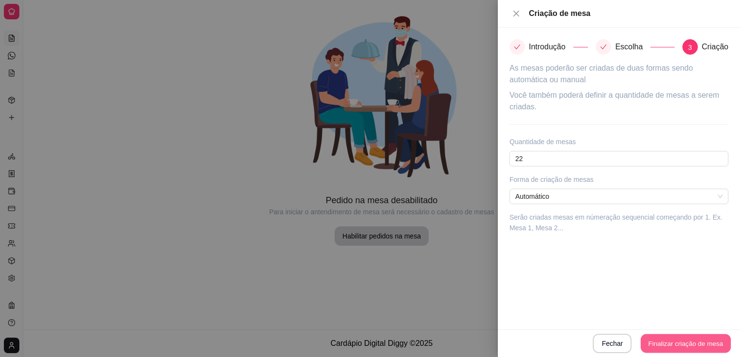
click at [689, 340] on button "Finalizar criação de mesa" at bounding box center [685, 343] width 90 height 19
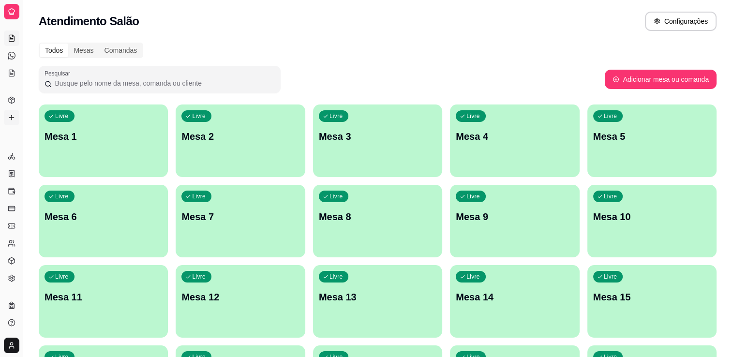
click at [12, 117] on icon at bounding box center [12, 117] width 0 height 4
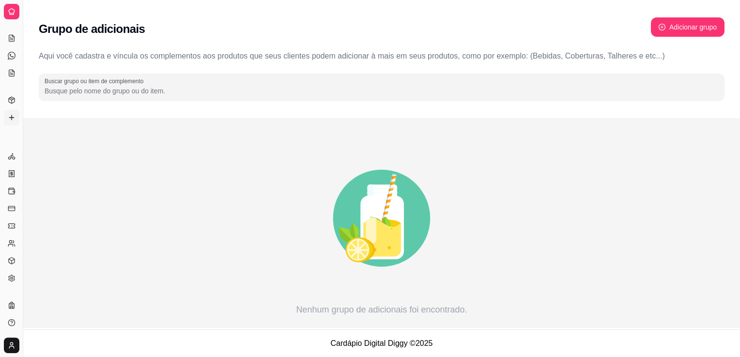
click at [10, 6] on div at bounding box center [11, 11] width 15 height 15
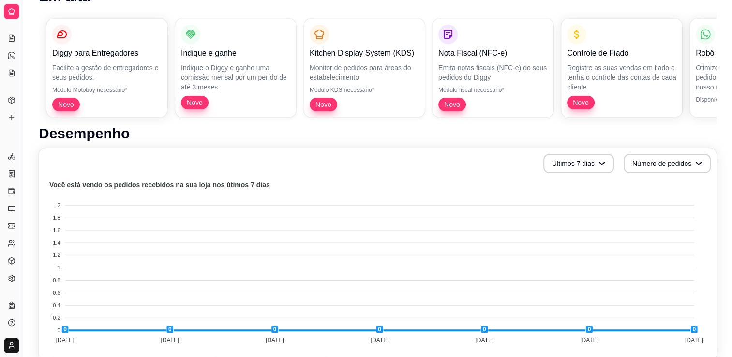
scroll to position [194, 0]
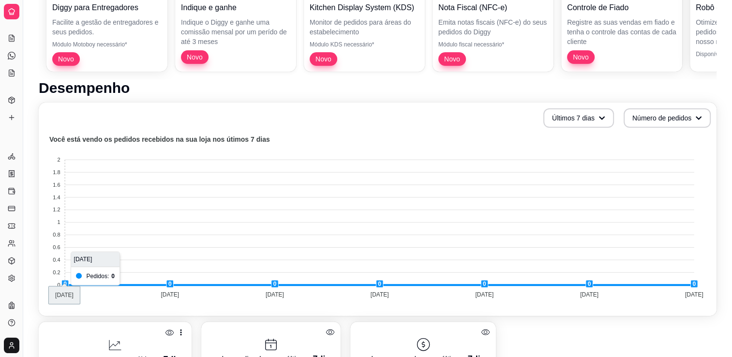
drag, startPoint x: 22, startPoint y: 176, endPoint x: 182, endPoint y: 179, distance: 160.7
click at [182, 179] on div "Diggy Sistema de Gestão E Espetinho do ... Loja aberta Período gratuito até 22/…" at bounding box center [366, 263] width 732 height 915
click at [13, 72] on icon at bounding box center [12, 73] width 8 height 8
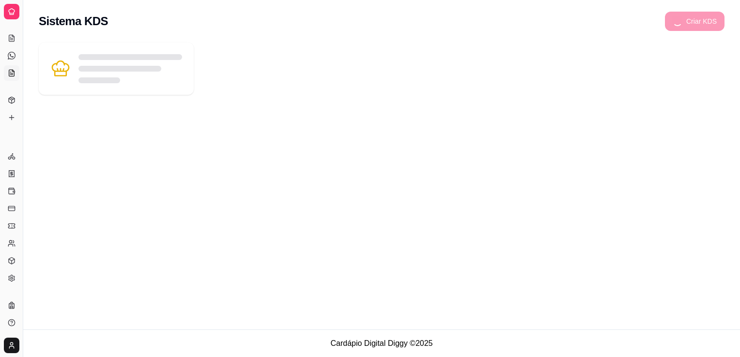
click at [13, 72] on icon at bounding box center [12, 73] width 8 height 8
click at [14, 99] on icon at bounding box center [12, 100] width 6 height 6
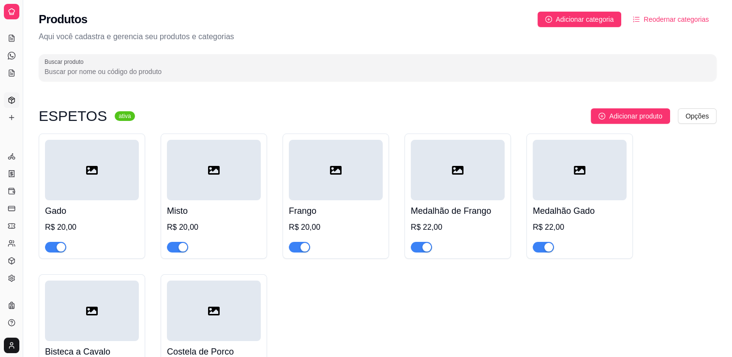
click at [119, 180] on div at bounding box center [92, 170] width 94 height 61
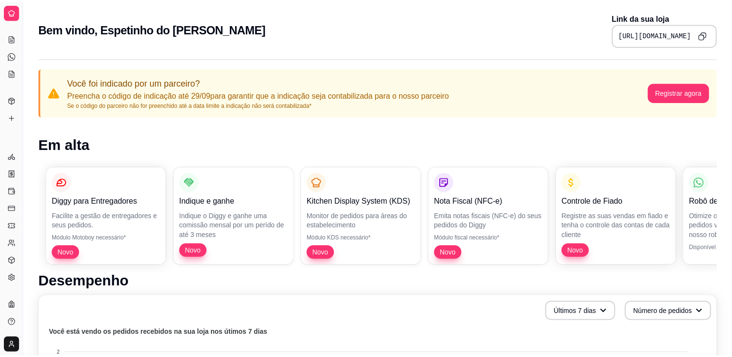
scroll to position [194, 0]
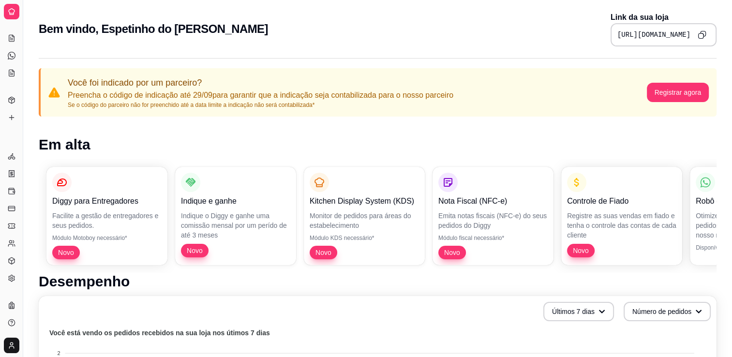
scroll to position [290, 0]
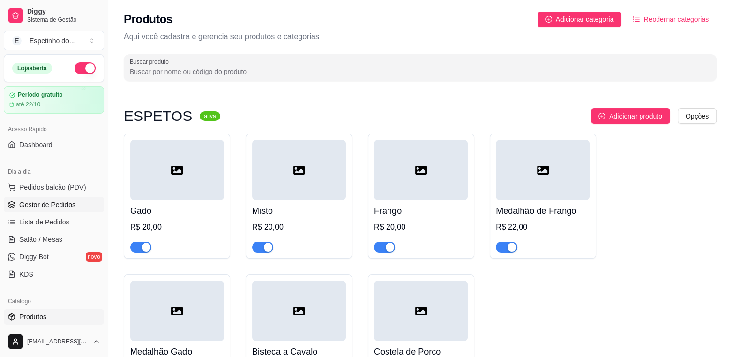
click at [35, 205] on span "Gestor de Pedidos" at bounding box center [47, 205] width 56 height 10
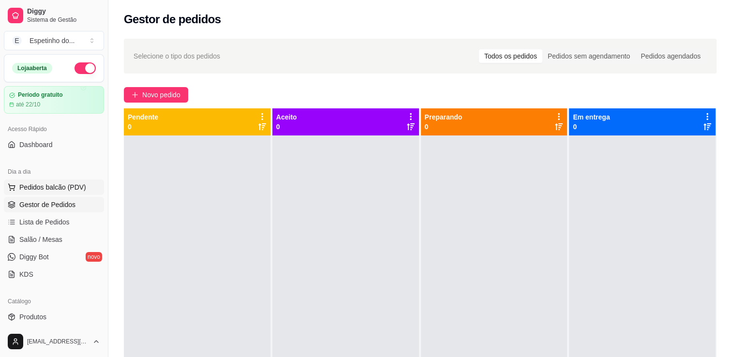
click at [61, 189] on span "Pedidos balcão (PDV)" at bounding box center [52, 187] width 67 height 10
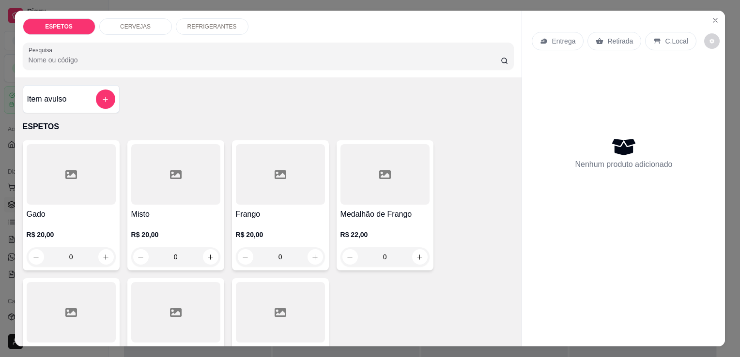
click at [79, 197] on div at bounding box center [71, 174] width 89 height 61
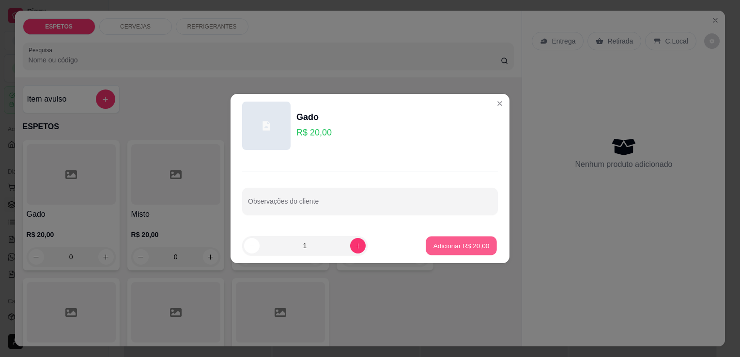
click at [460, 239] on button "Adicionar R$ 20,00" at bounding box center [460, 246] width 71 height 19
type input "1"
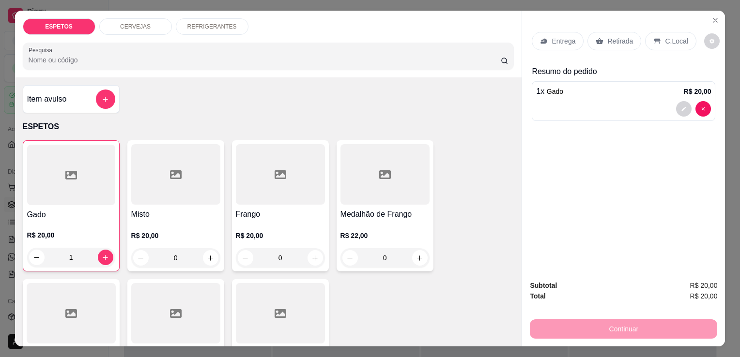
click at [666, 333] on div "Continuar" at bounding box center [623, 328] width 187 height 22
click at [711, 18] on icon "Close" at bounding box center [715, 20] width 8 height 8
